Goal: Information Seeking & Learning: Learn about a topic

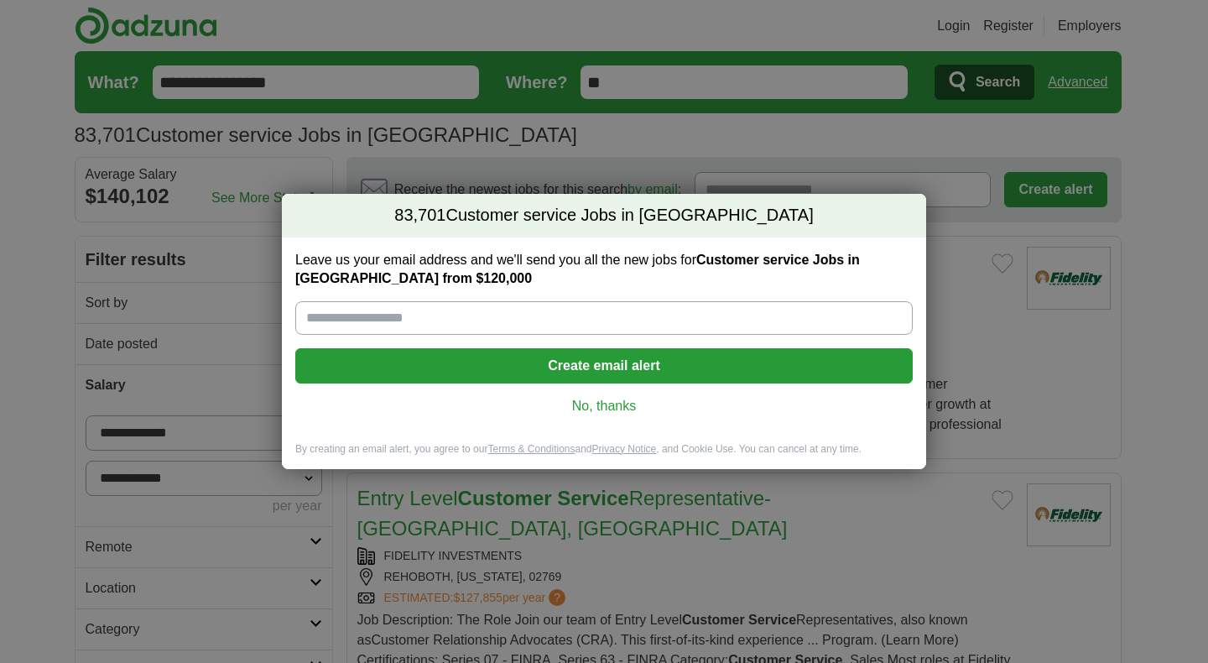
click at [610, 411] on link "No, thanks" at bounding box center [604, 406] width 590 height 18
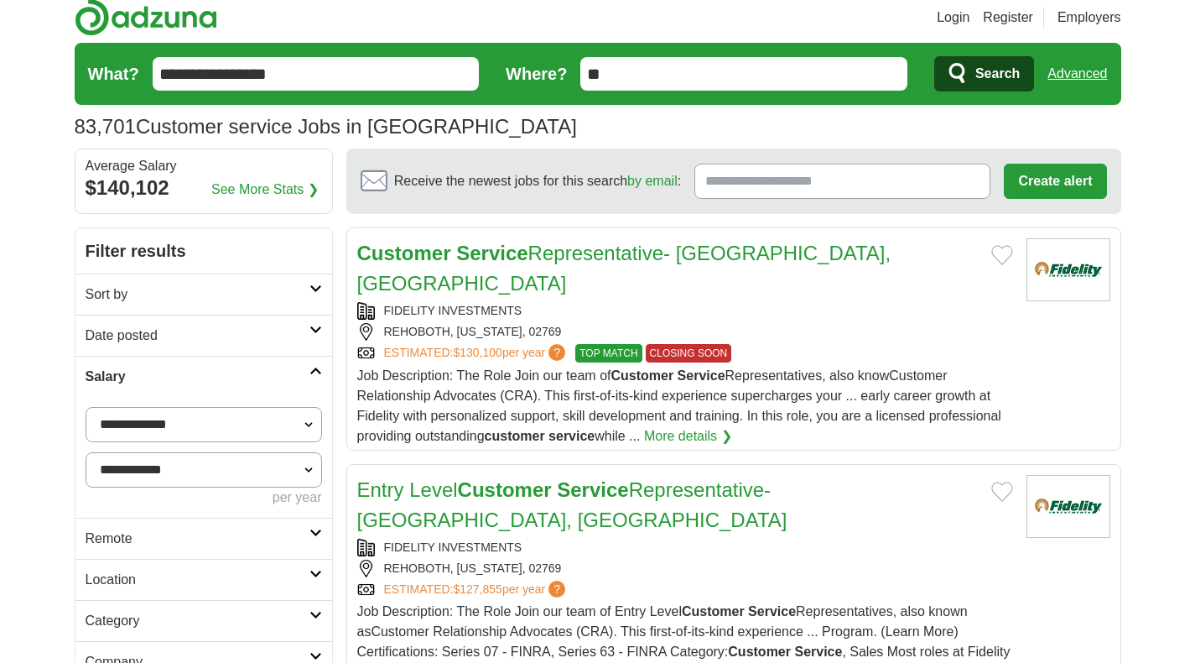
scroll to position [1, 0]
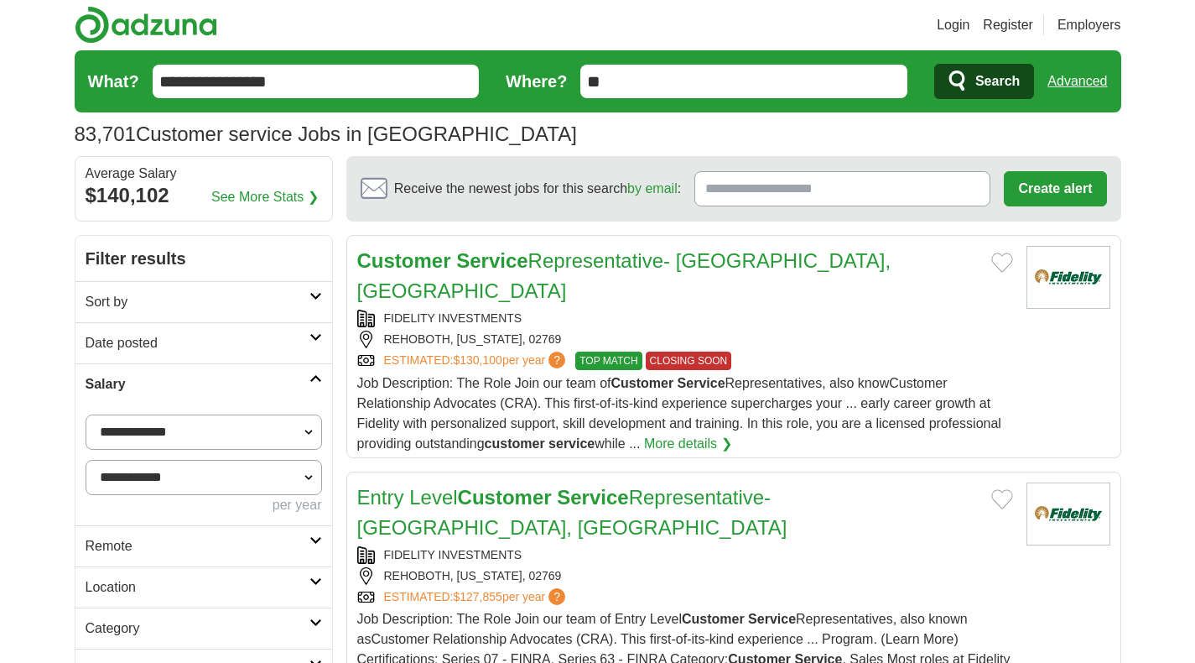
click at [677, 80] on input "**" at bounding box center [743, 82] width 327 height 34
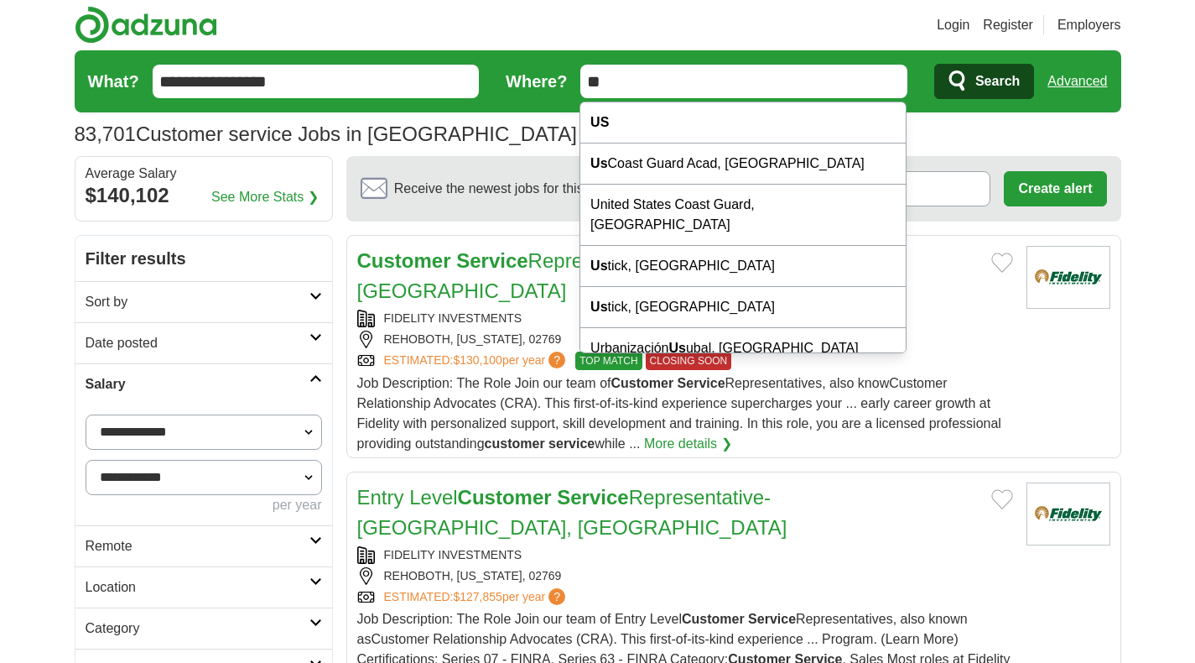
click at [677, 80] on input "**" at bounding box center [743, 82] width 327 height 34
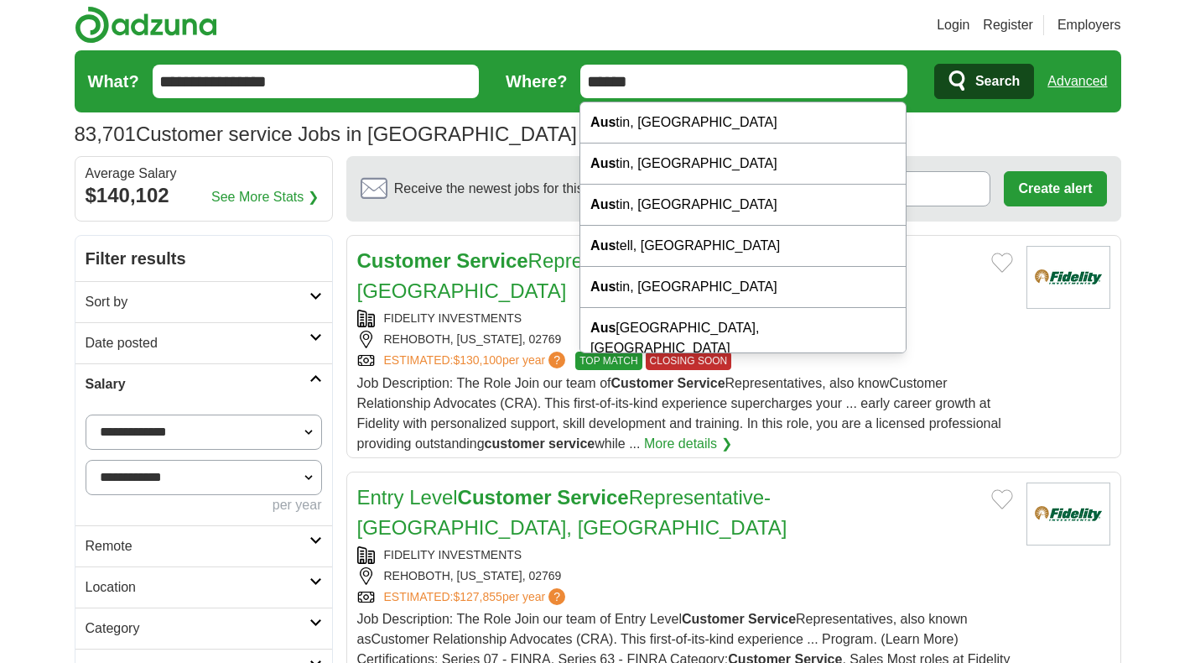
type input "******"
click at [934, 64] on button "Search" at bounding box center [984, 81] width 100 height 35
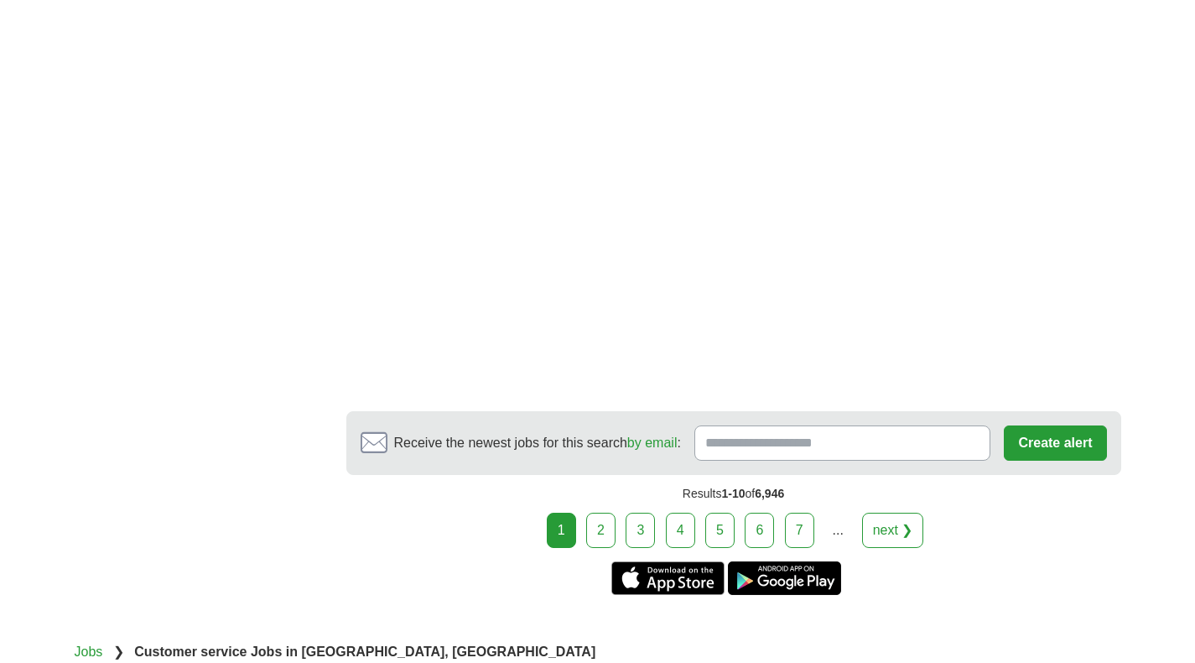
scroll to position [3047, 0]
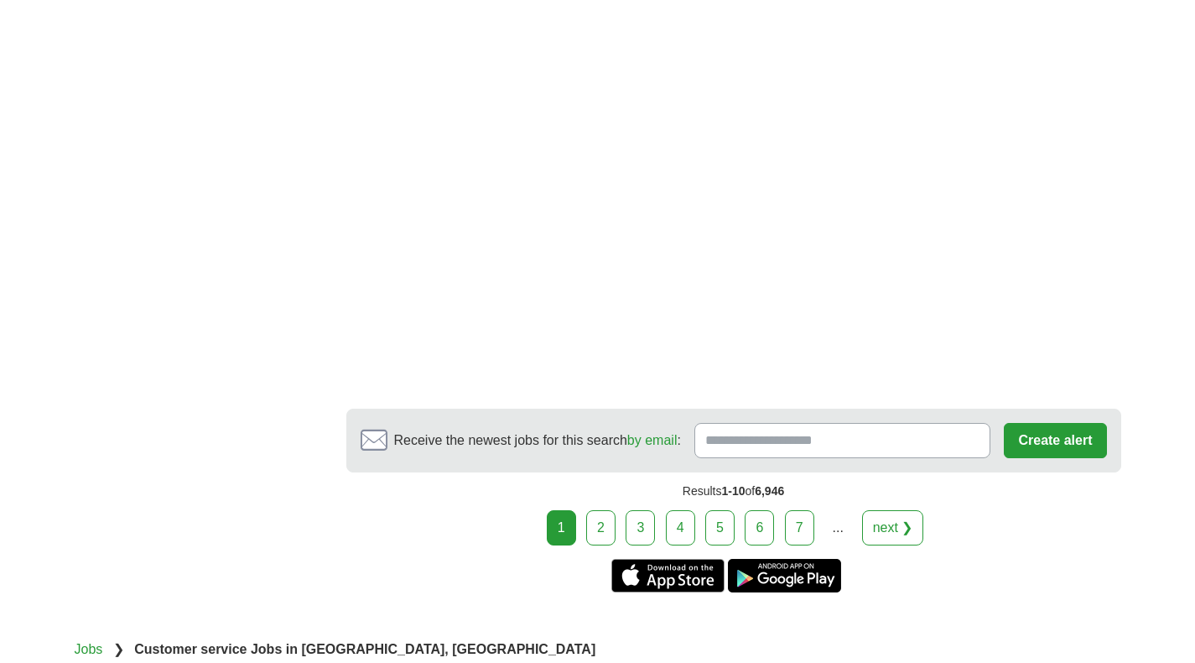
click at [602, 510] on link "2" at bounding box center [600, 527] width 29 height 35
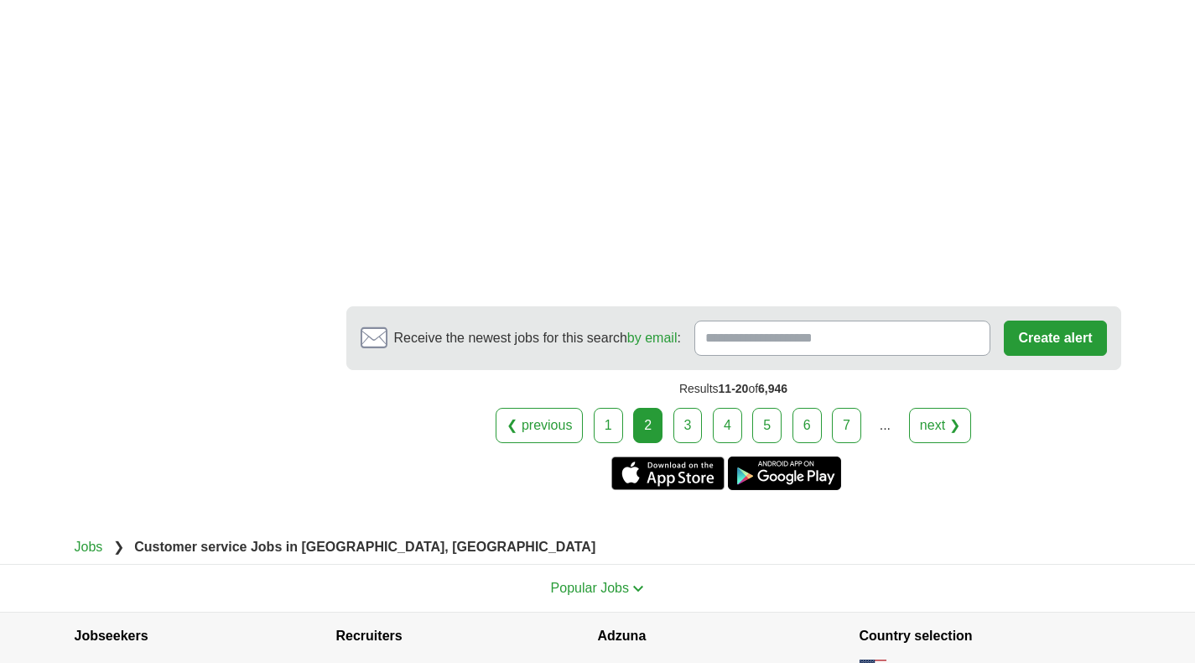
scroll to position [3189, 0]
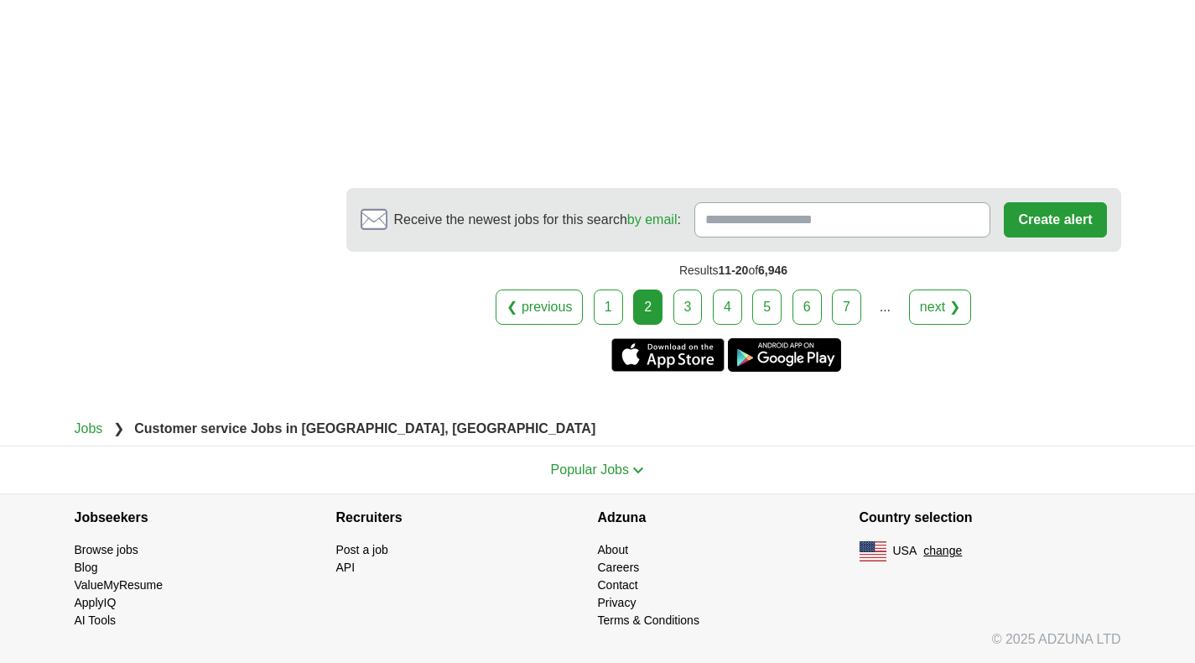
click at [679, 314] on link "3" at bounding box center [687, 306] width 29 height 35
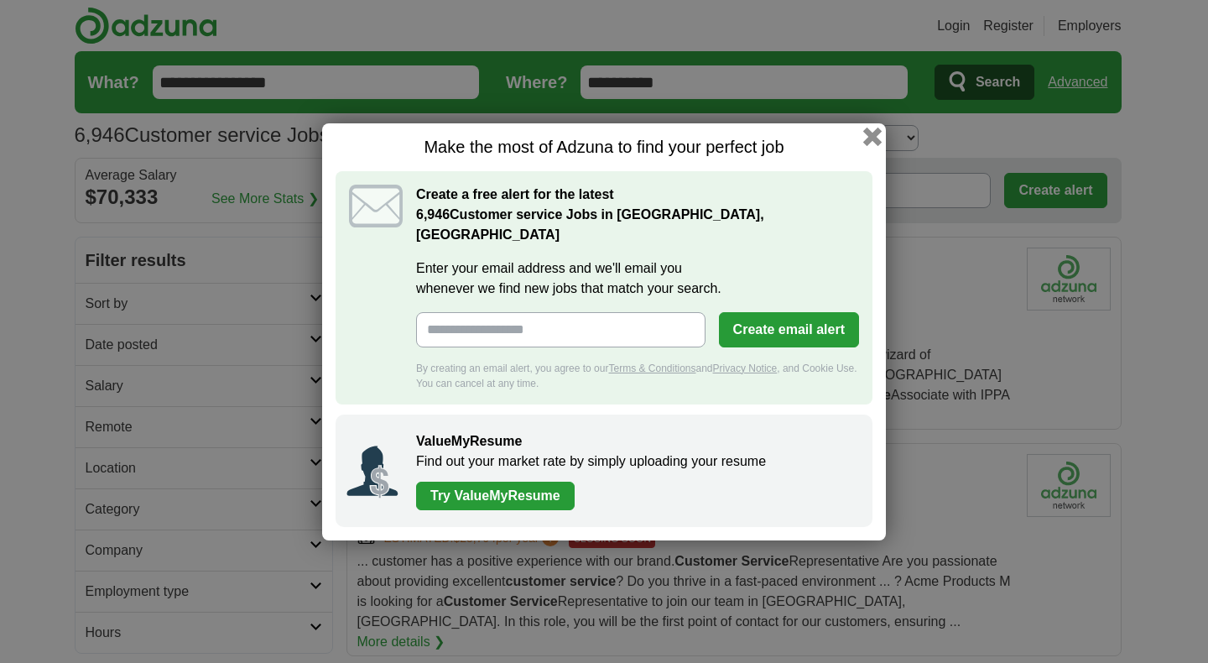
click at [872, 145] on button "button" at bounding box center [872, 136] width 18 height 18
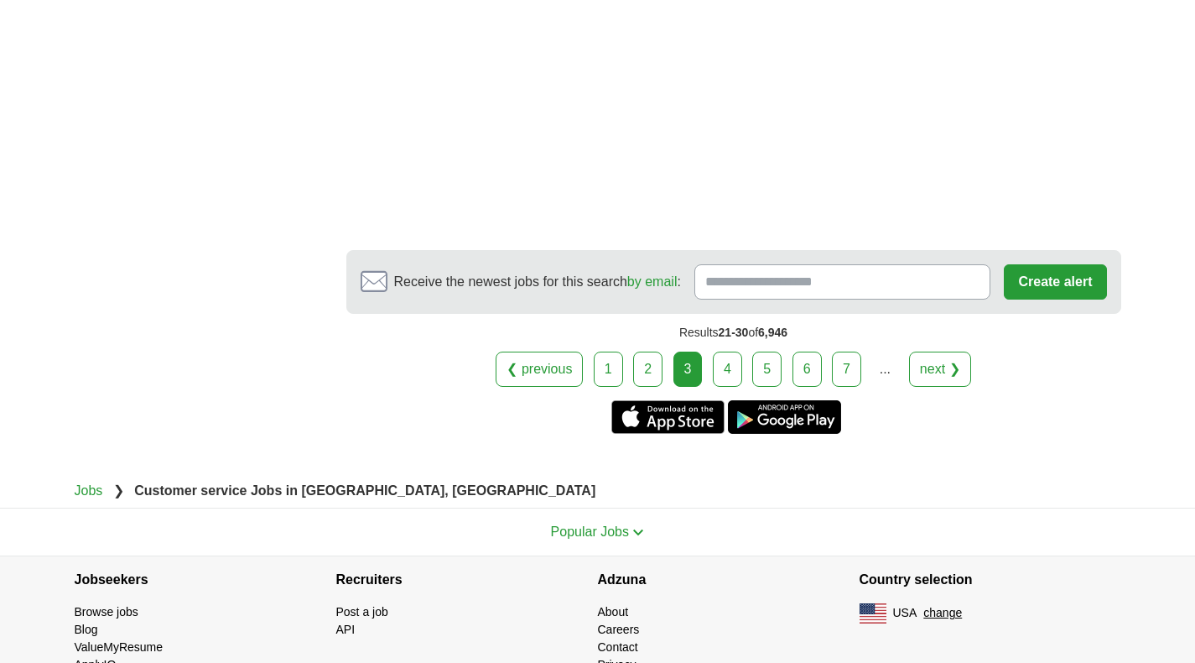
scroll to position [3329, 0]
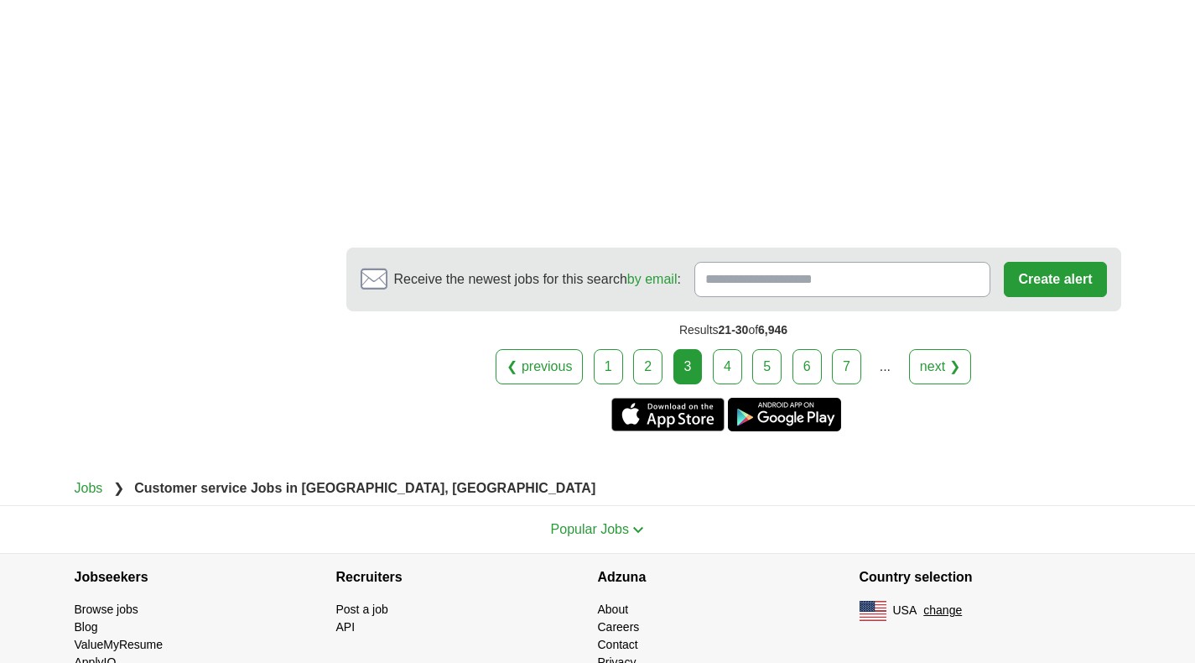
click at [729, 358] on link "4" at bounding box center [727, 366] width 29 height 35
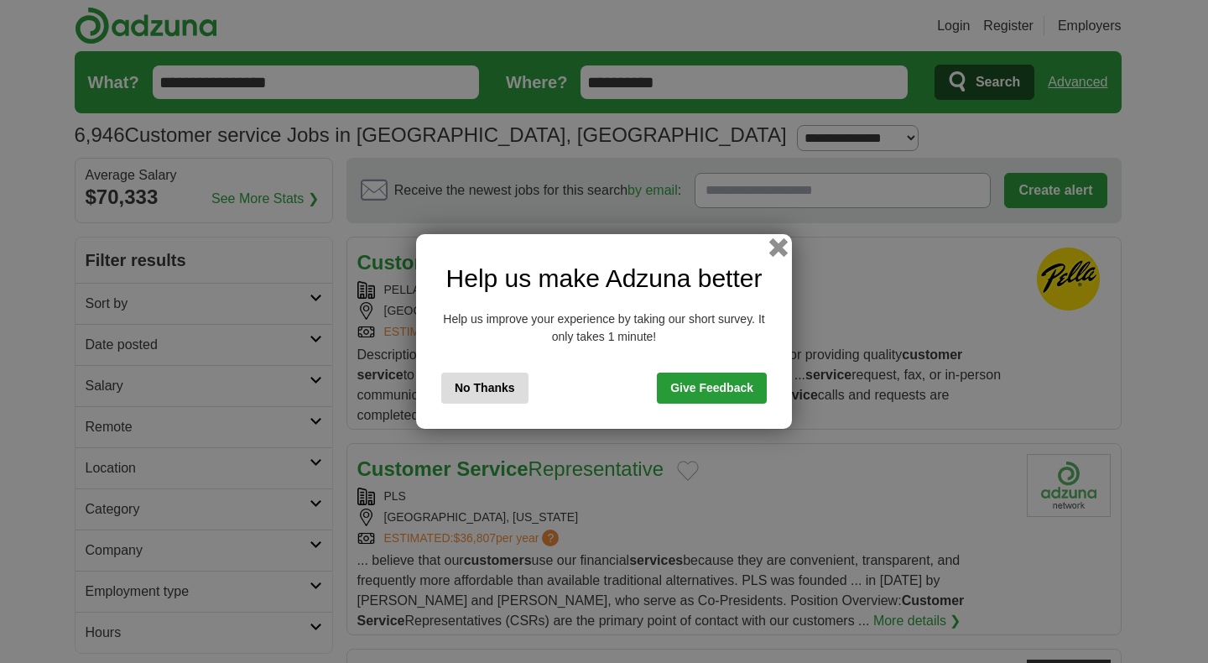
click at [782, 243] on button "button" at bounding box center [778, 247] width 18 height 18
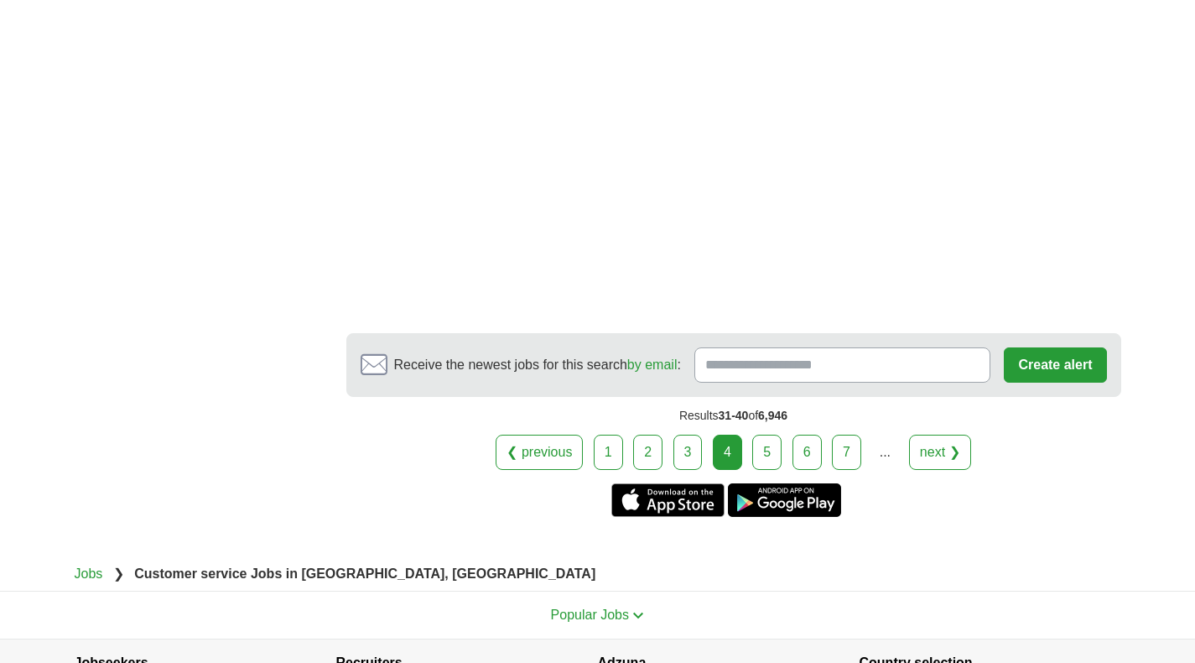
scroll to position [3121, 0]
click at [761, 453] on link "5" at bounding box center [766, 451] width 29 height 35
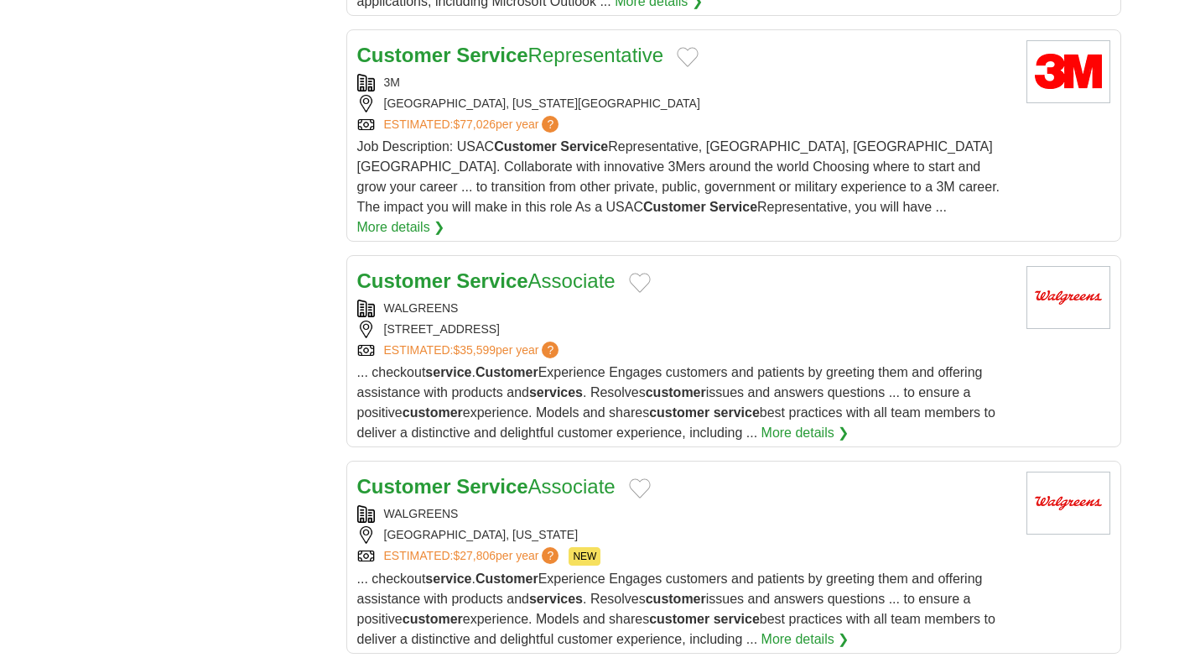
scroll to position [1811, 0]
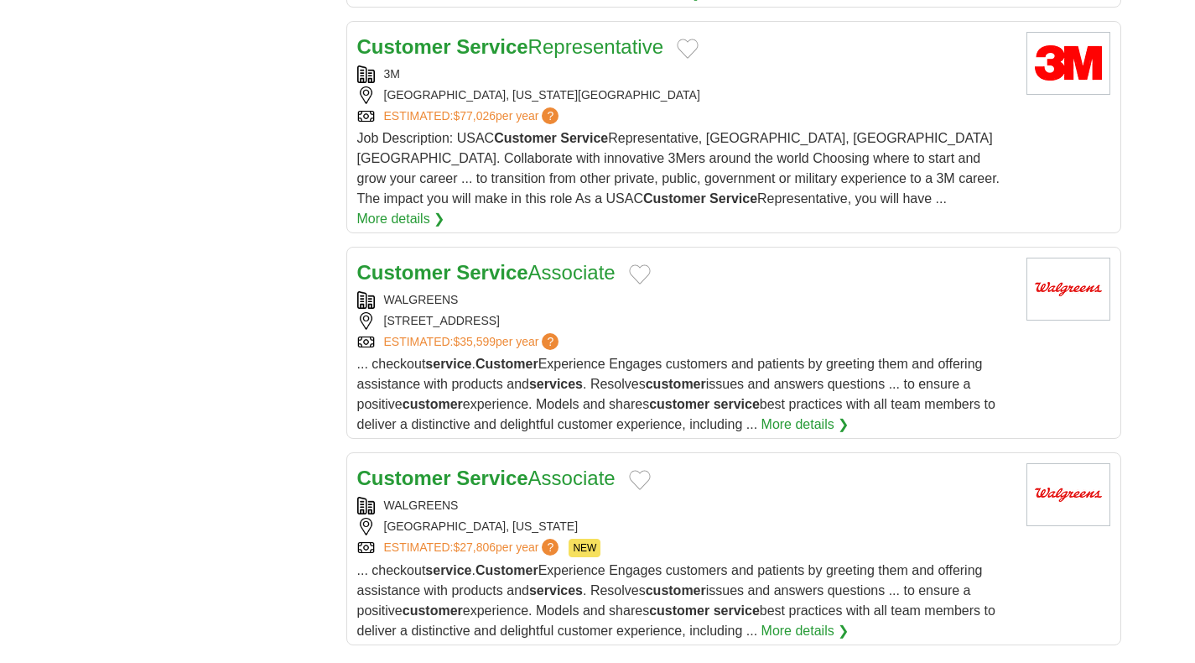
click at [585, 58] on link "Customer Service Representative" at bounding box center [510, 46] width 307 height 23
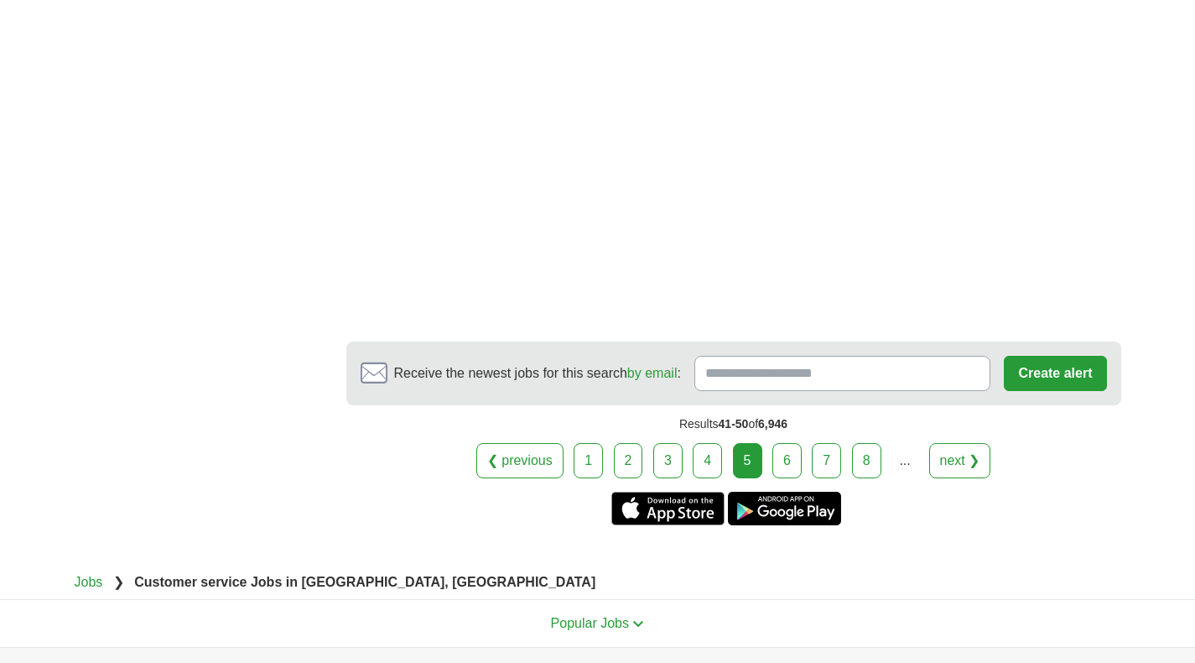
scroll to position [2563, 0]
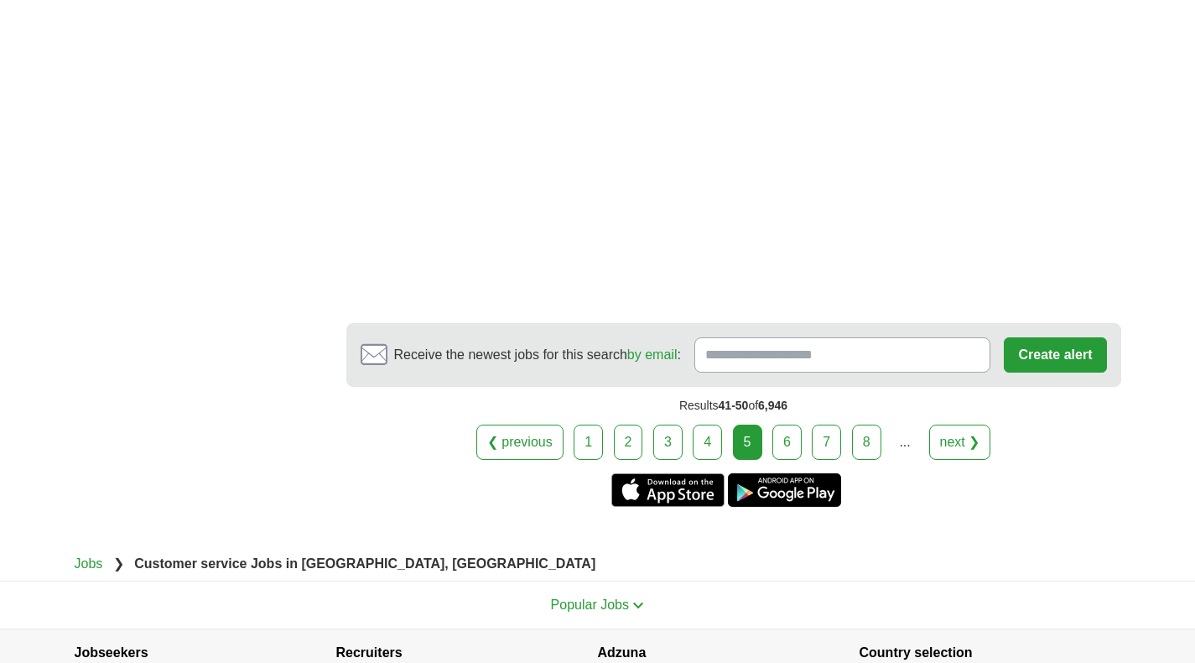
click at [780, 424] on link "6" at bounding box center [786, 441] width 29 height 35
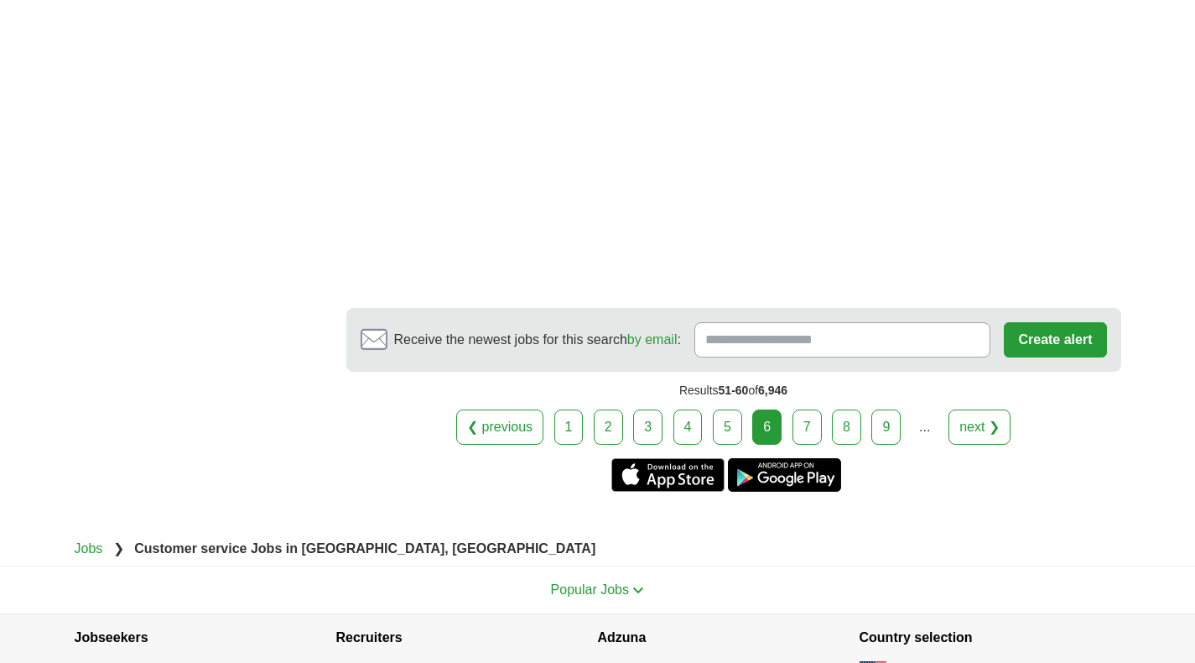
scroll to position [3020, 0]
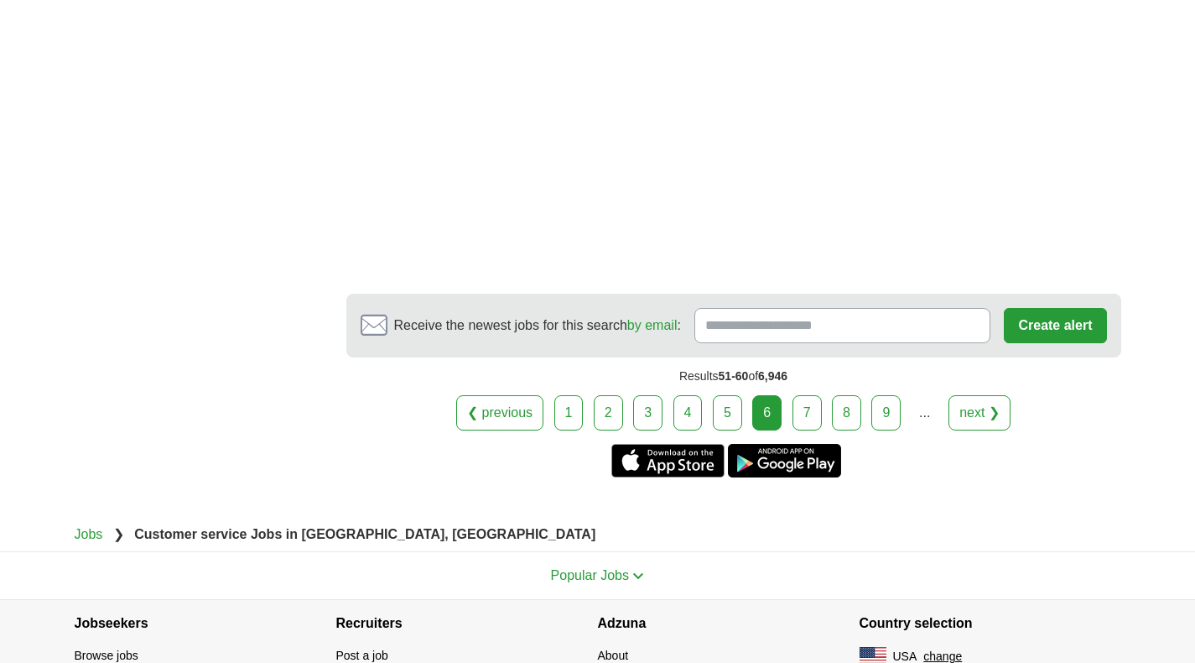
click at [808, 395] on link "7" at bounding box center [807, 412] width 29 height 35
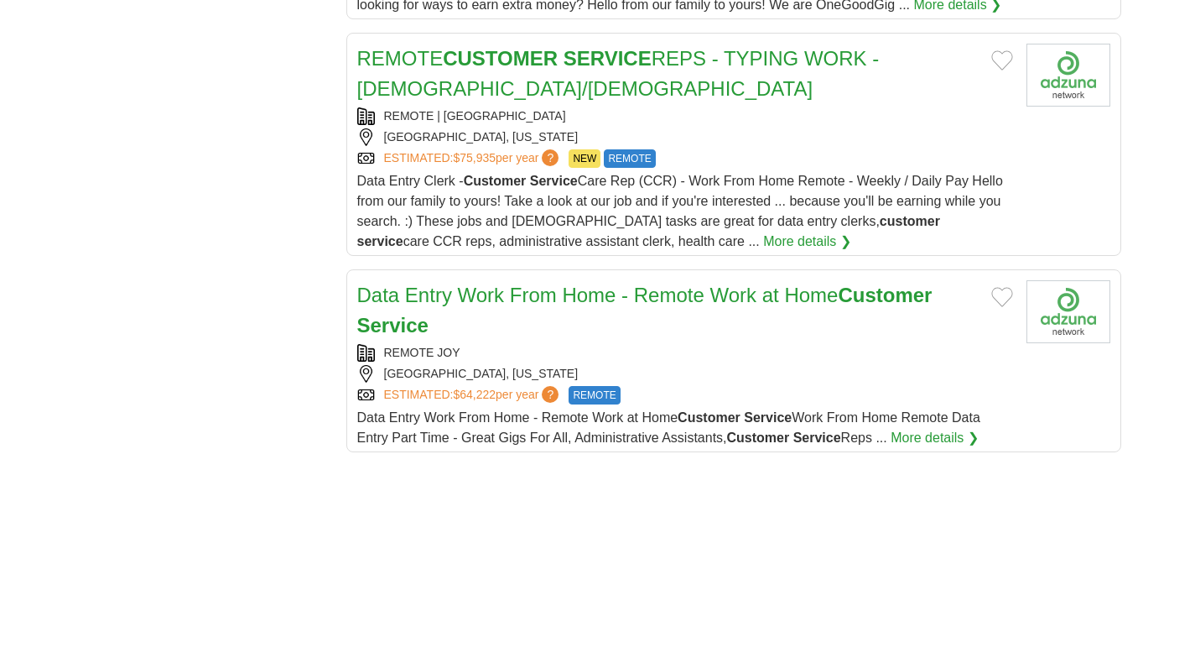
scroll to position [2029, 0]
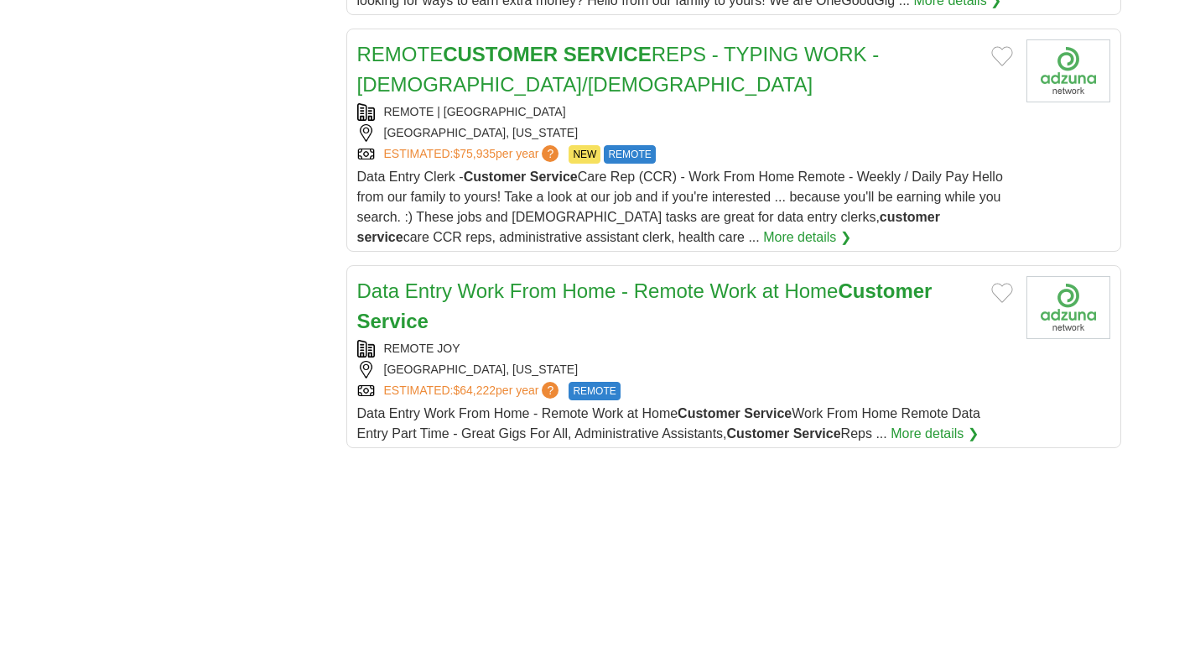
click at [794, 52] on h2 "REMOTE CUSTOMER SERVICE REPS - TYPING WORK - PART-TIME/FULL-TIME" at bounding box center [667, 69] width 621 height 60
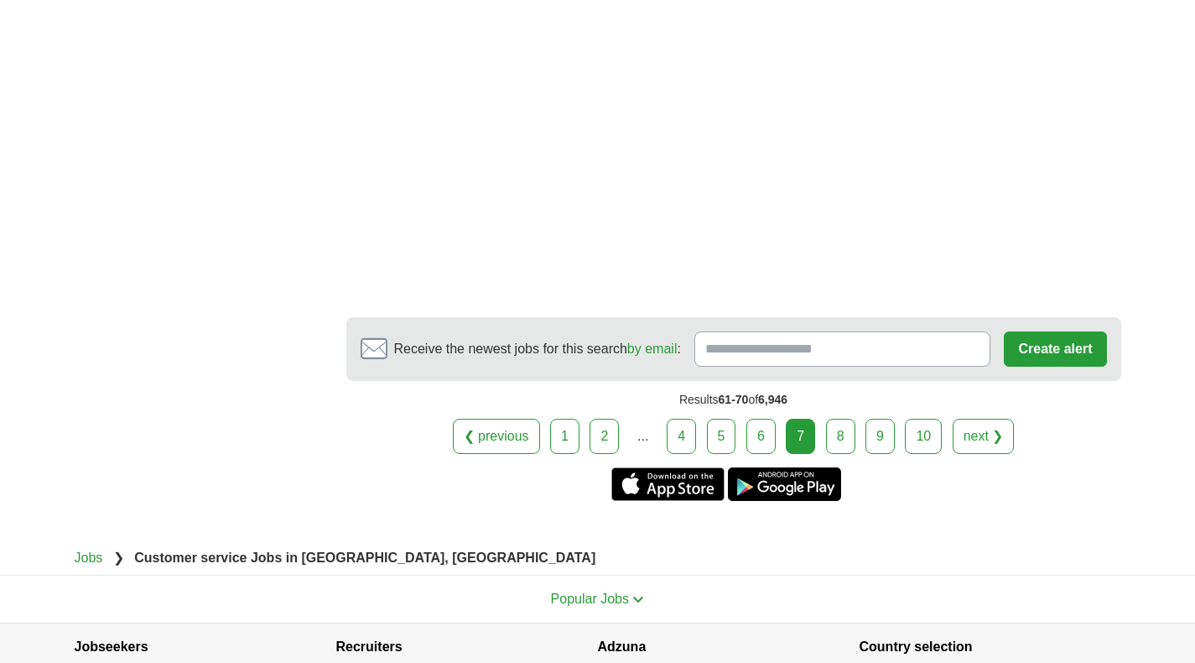
scroll to position [3267, 0]
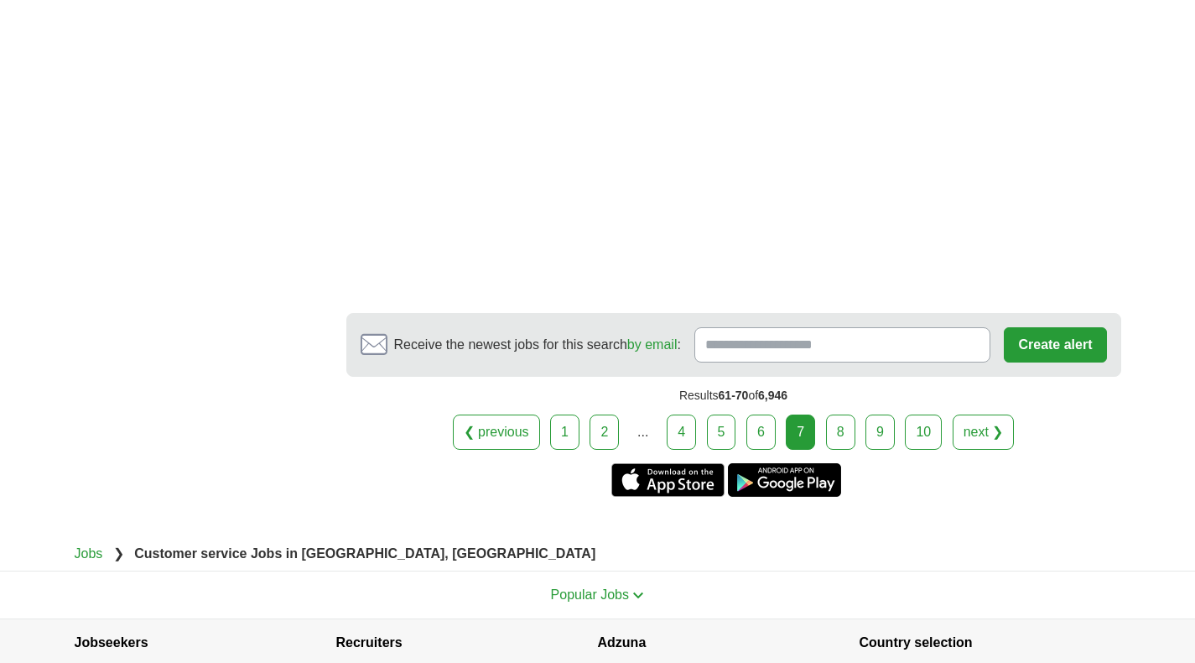
click at [841, 414] on link "8" at bounding box center [840, 431] width 29 height 35
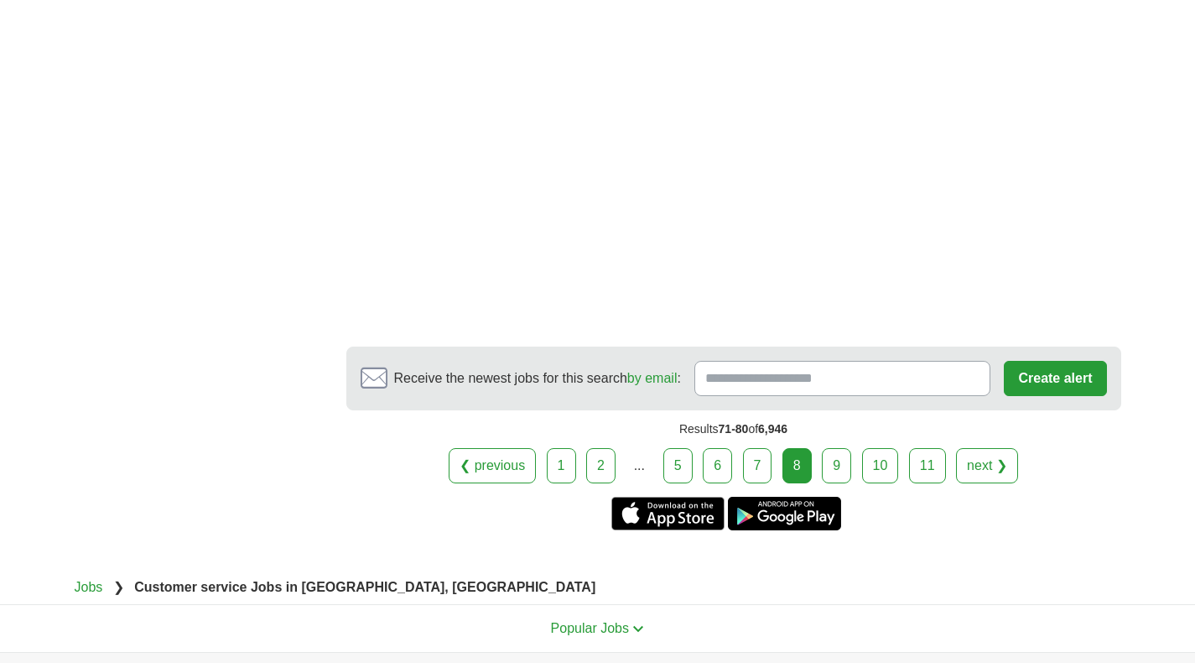
scroll to position [3179, 0]
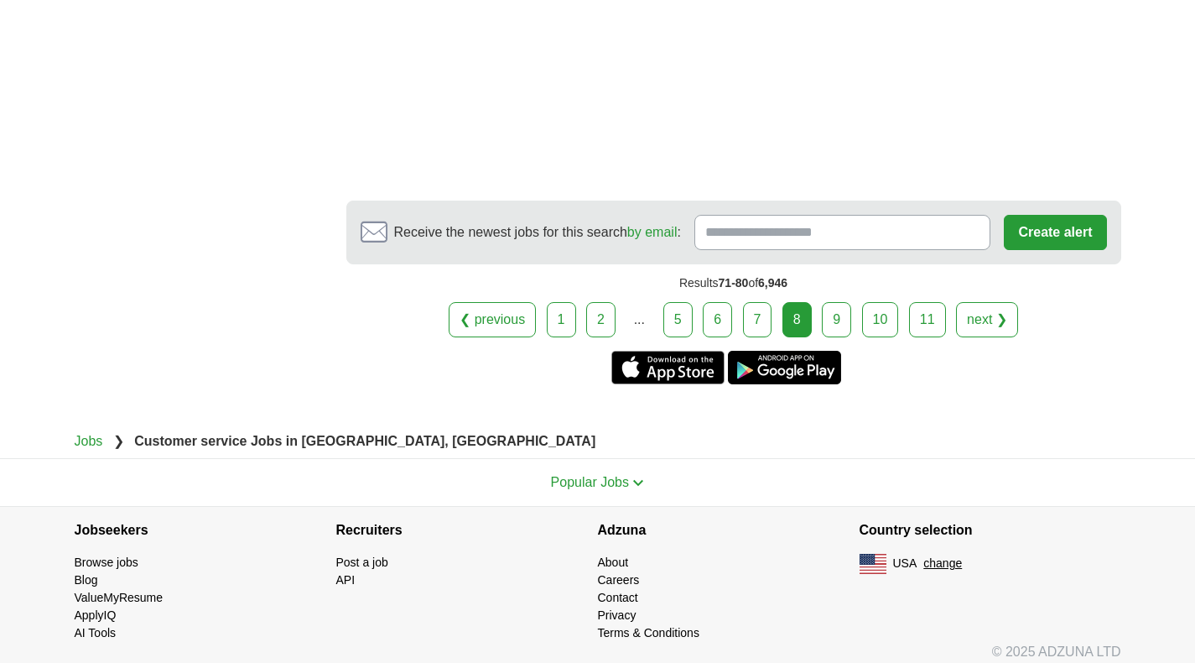
click at [837, 304] on link "9" at bounding box center [836, 319] width 29 height 35
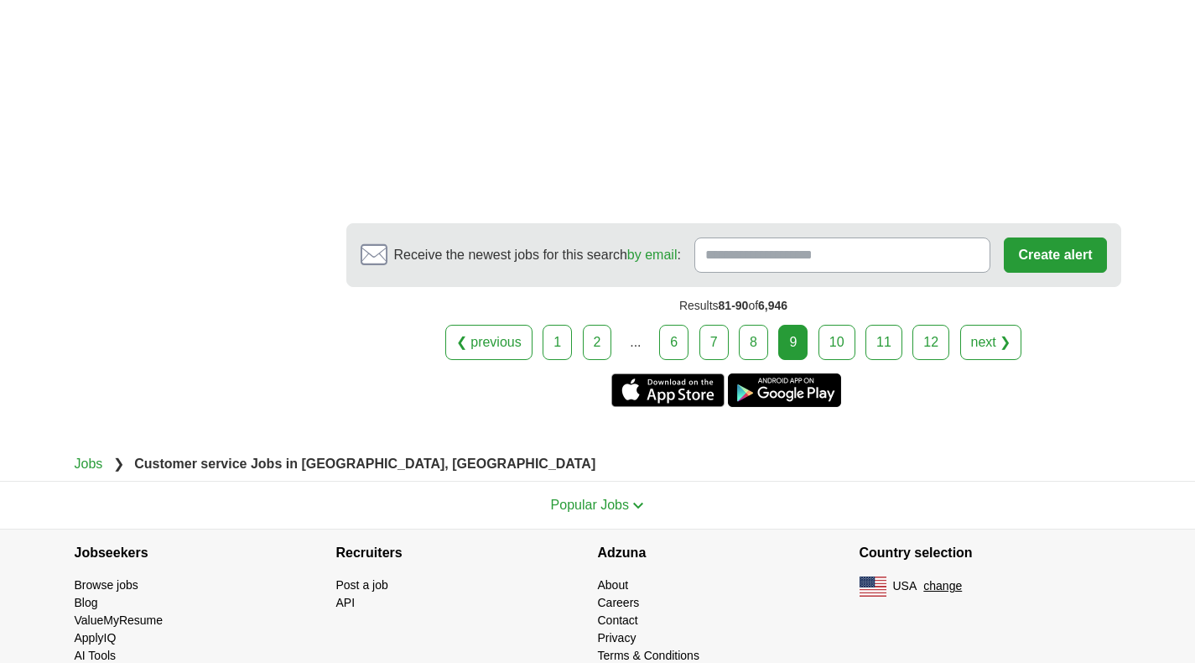
scroll to position [3356, 0]
click at [829, 324] on link "10" at bounding box center [837, 341] width 37 height 35
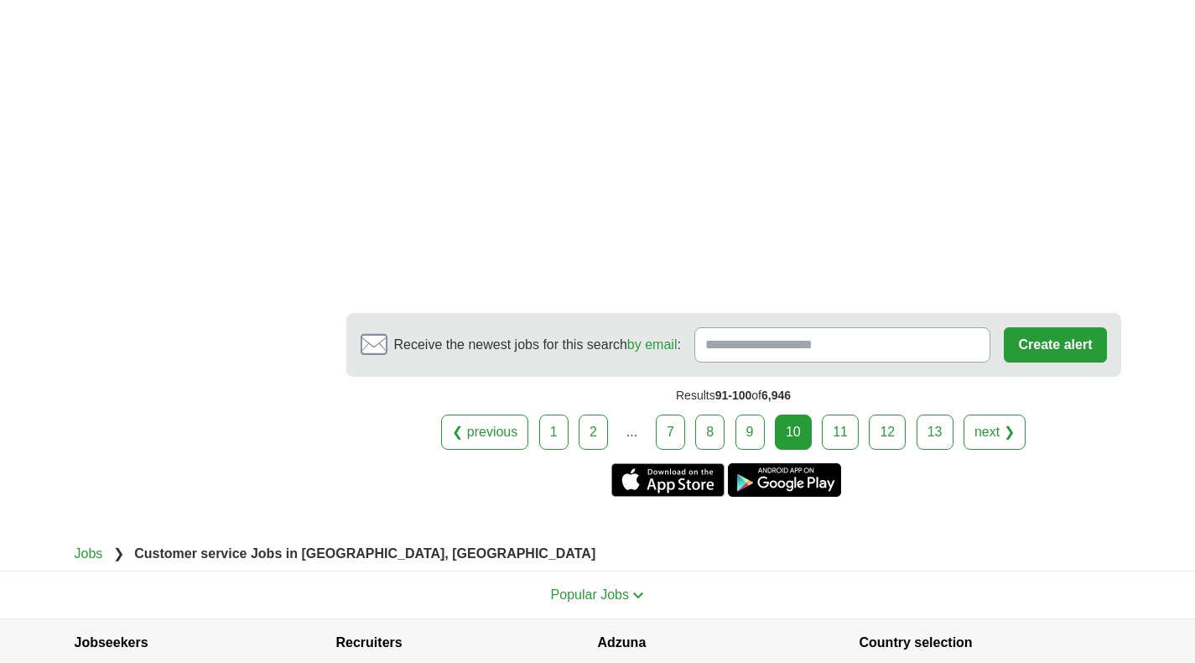
scroll to position [3217, 0]
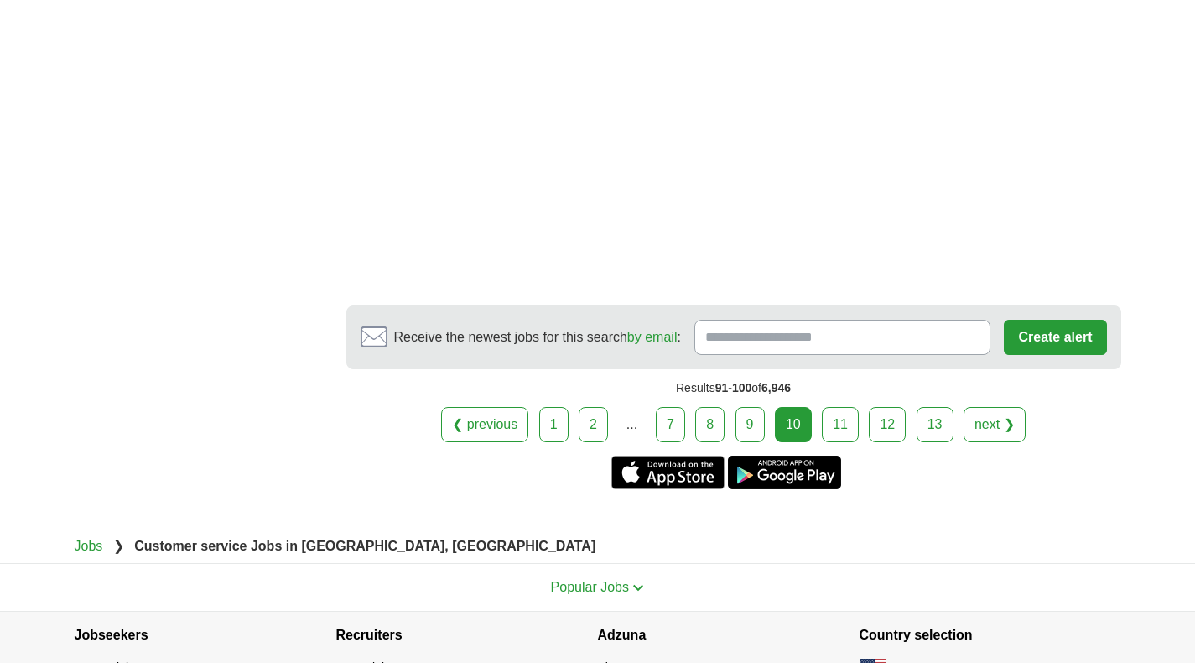
click at [841, 436] on link "11" at bounding box center [840, 424] width 37 height 35
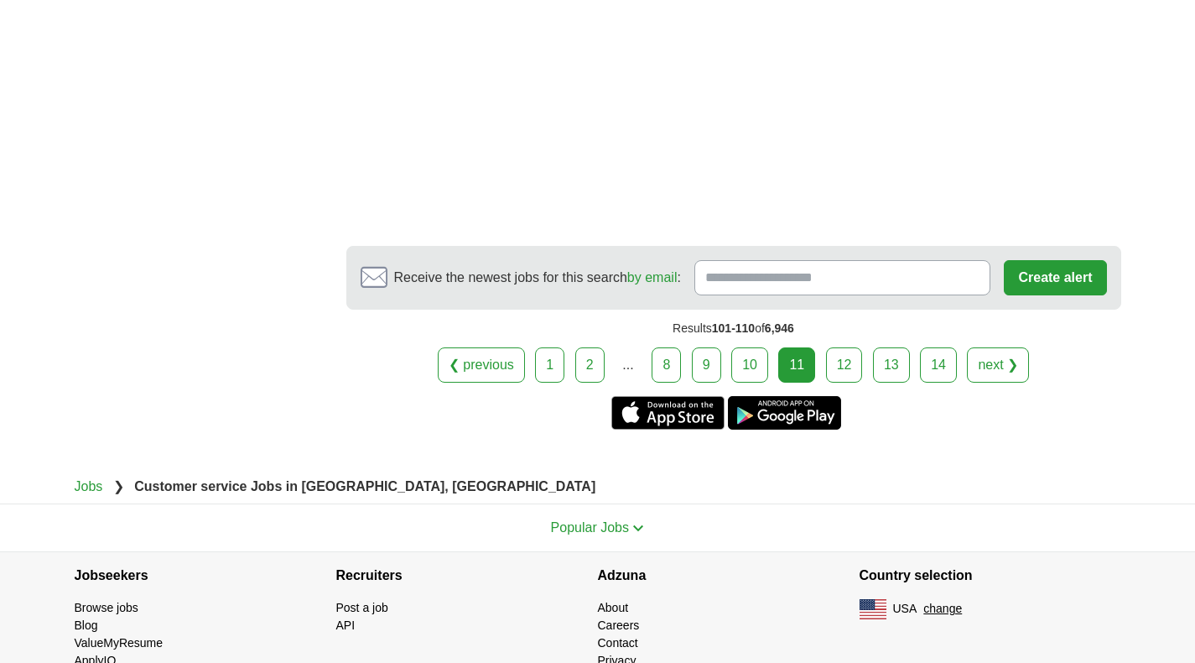
scroll to position [3132, 0]
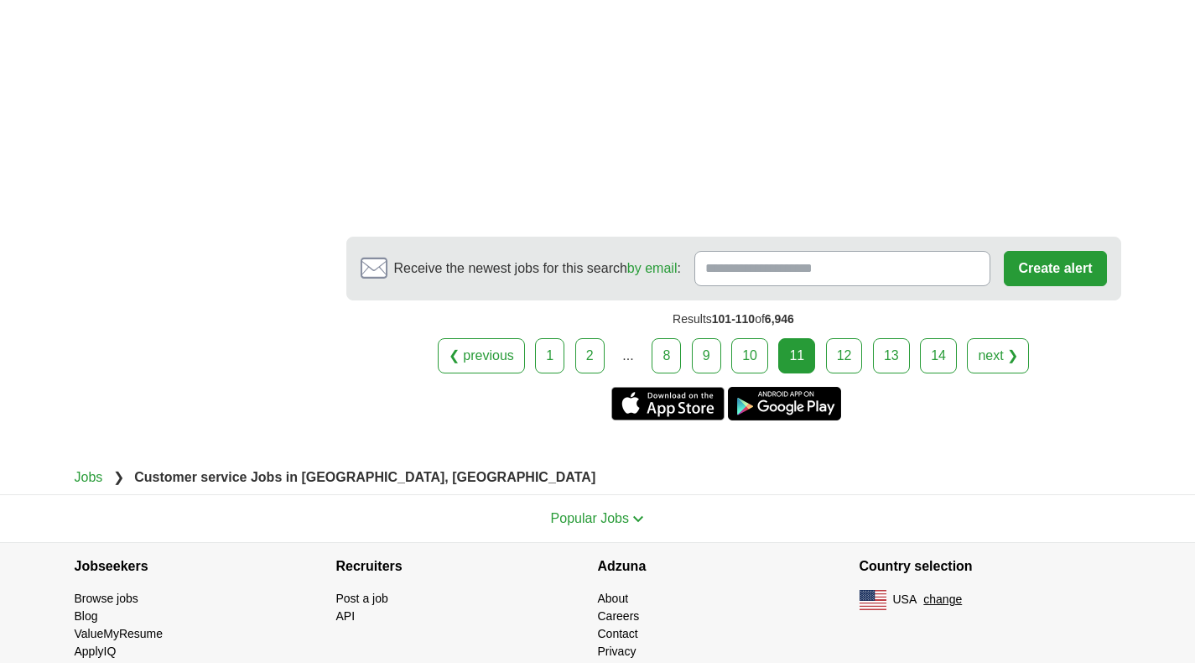
click at [849, 338] on link "12" at bounding box center [844, 355] width 37 height 35
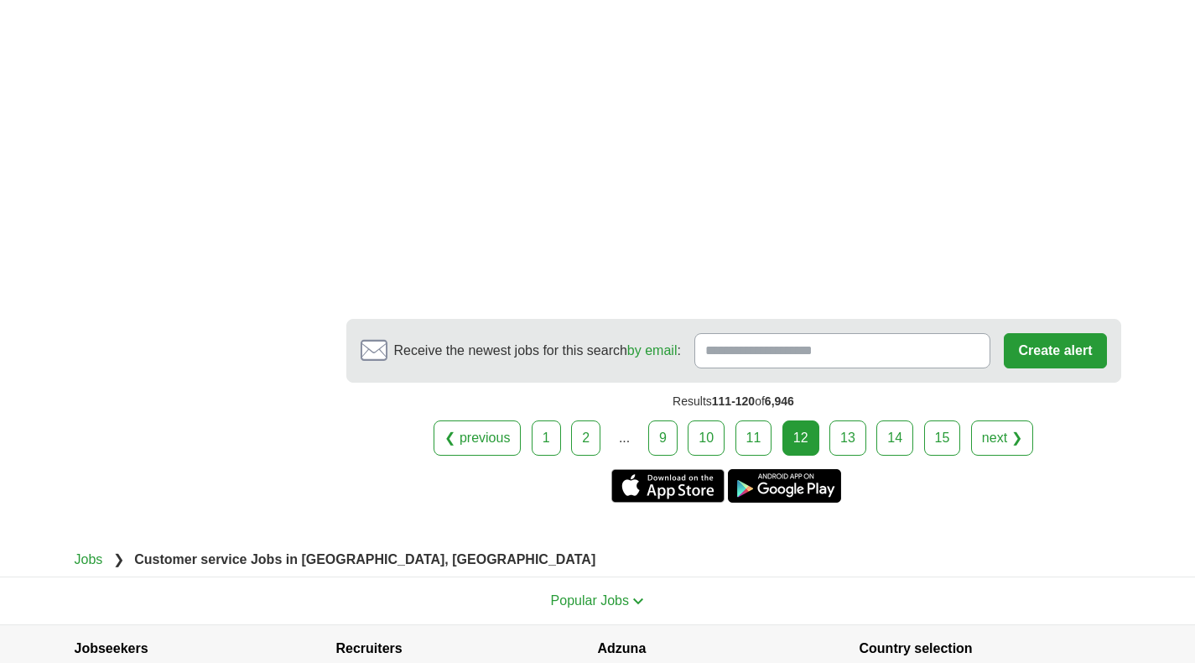
scroll to position [3210, 0]
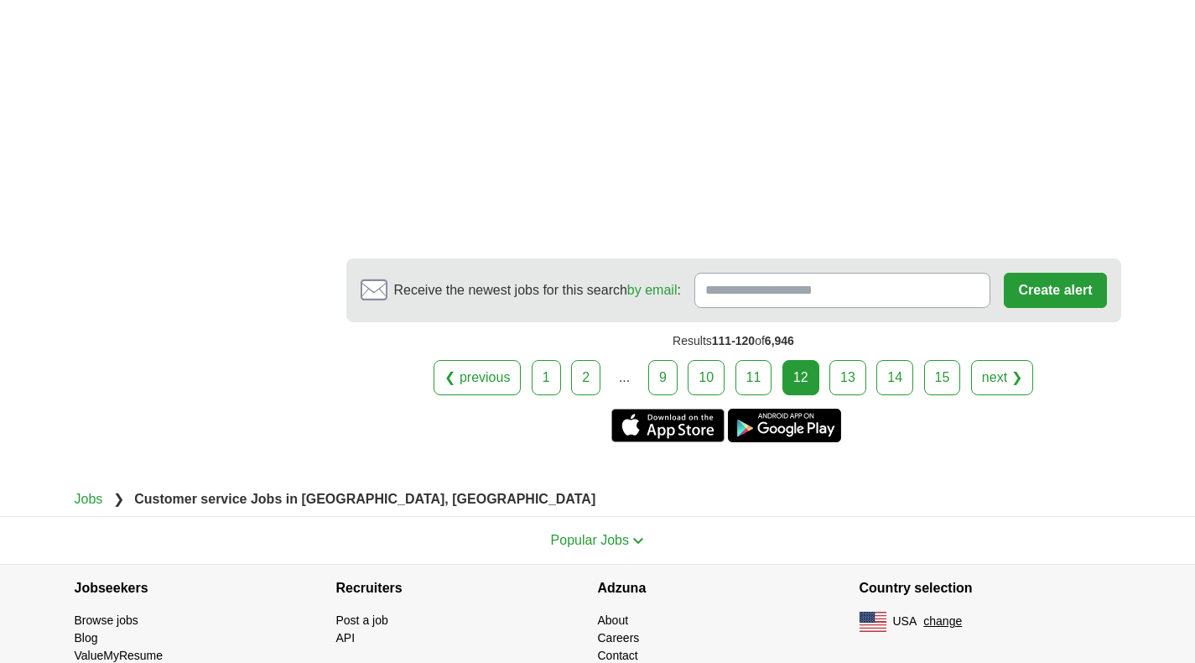
click at [888, 394] on link "14" at bounding box center [894, 377] width 37 height 35
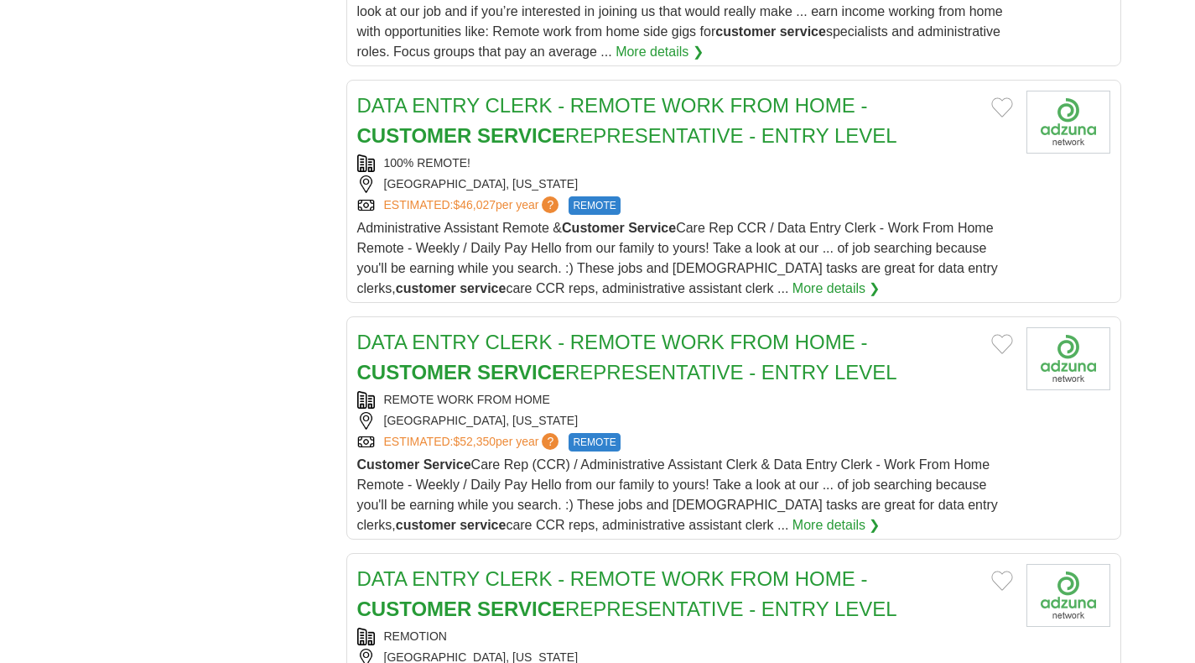
scroll to position [2459, 0]
